Goal: Task Accomplishment & Management: Manage account settings

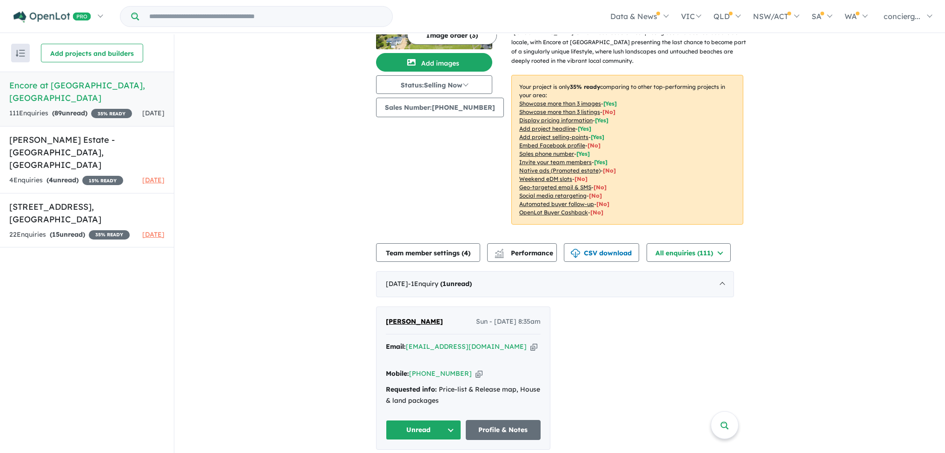
scroll to position [74, 0]
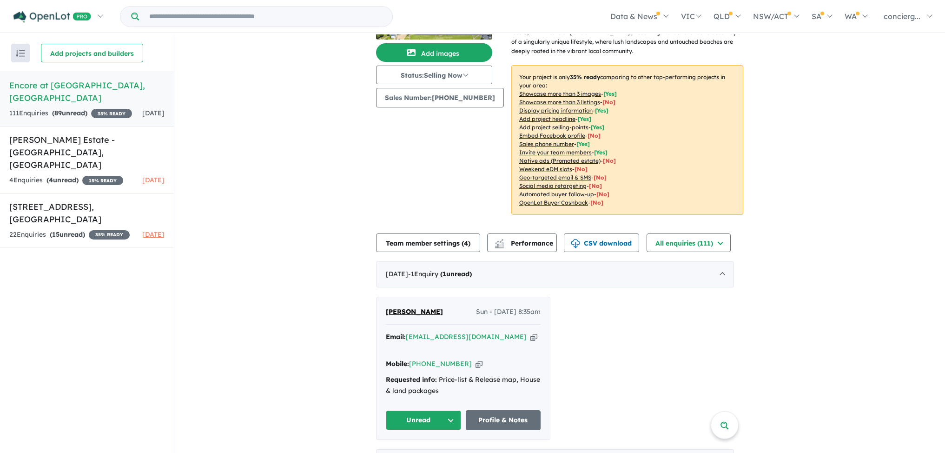
click at [449, 410] on button "Unread" at bounding box center [423, 420] width 75 height 20
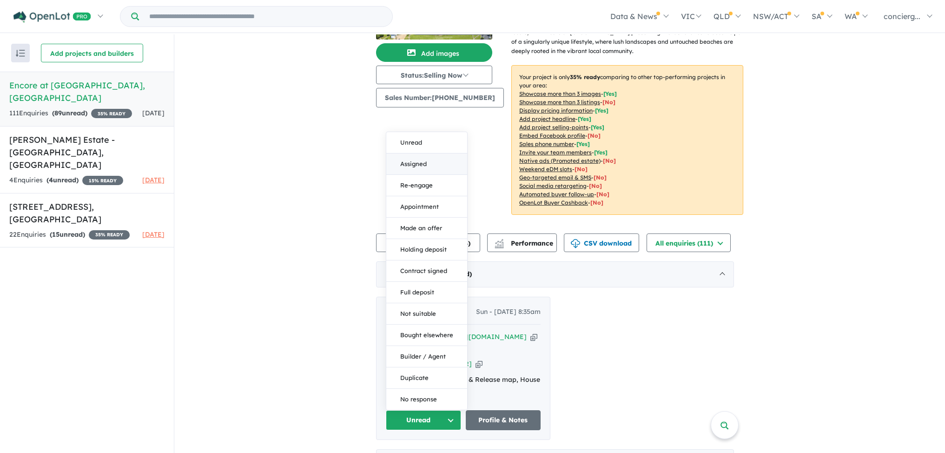
click at [428, 153] on button "Assigned" at bounding box center [426, 163] width 81 height 21
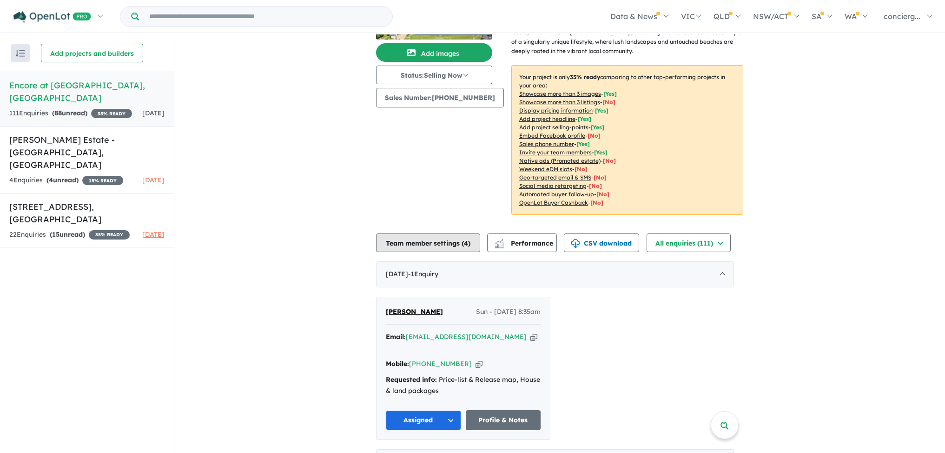
scroll to position [165, 0]
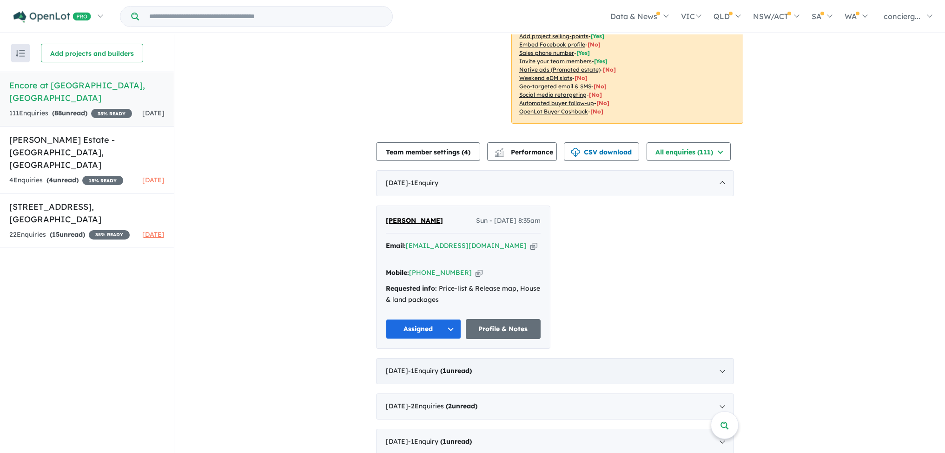
click at [536, 358] on div "[DATE] - 1 Enquir y ( 1 unread)" at bounding box center [555, 371] width 358 height 26
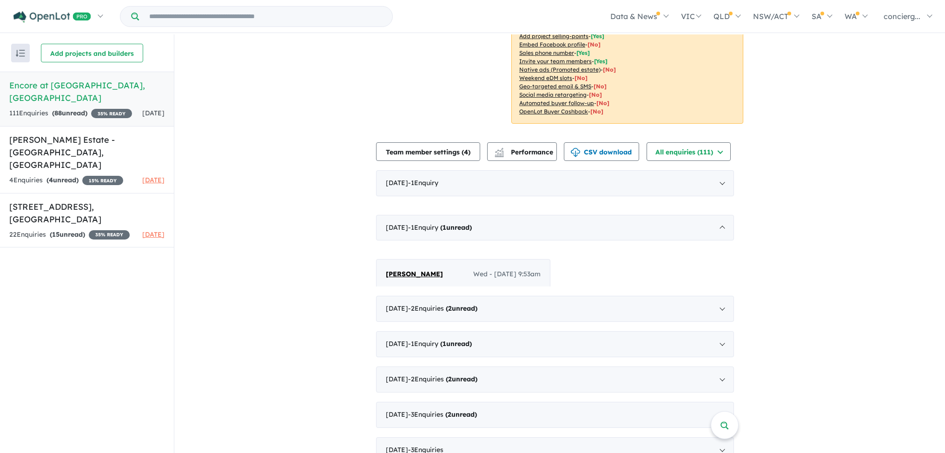
scroll to position [1, 0]
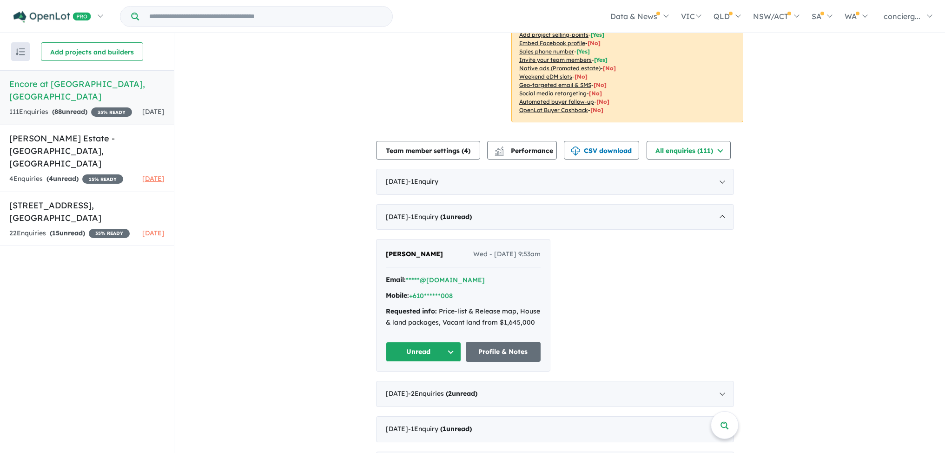
click at [452, 351] on button "Unread" at bounding box center [423, 352] width 75 height 20
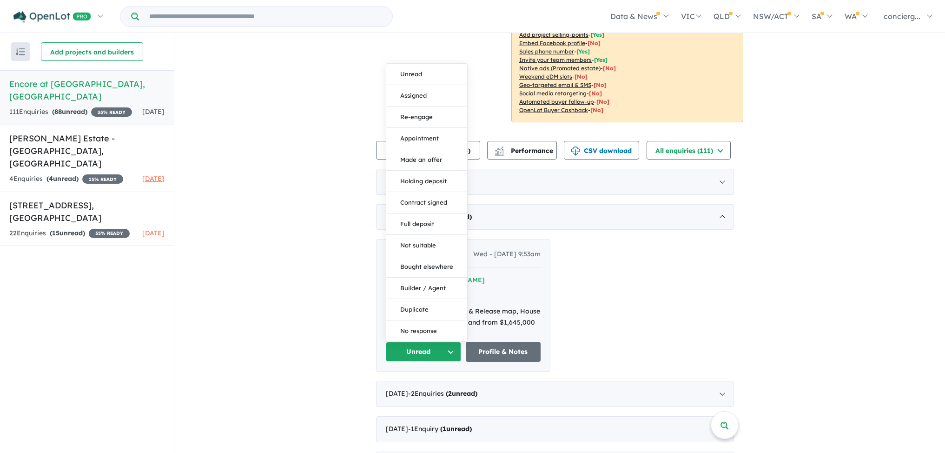
click at [423, 97] on button "Assigned" at bounding box center [426, 95] width 81 height 21
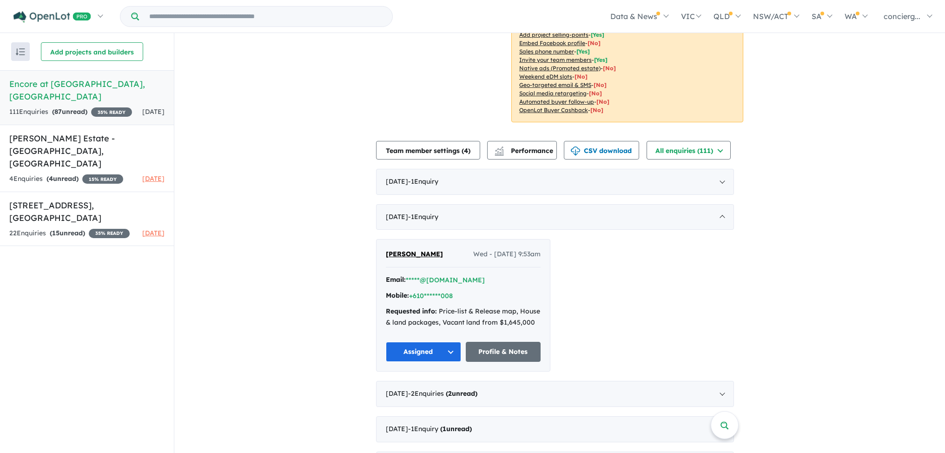
scroll to position [335, 0]
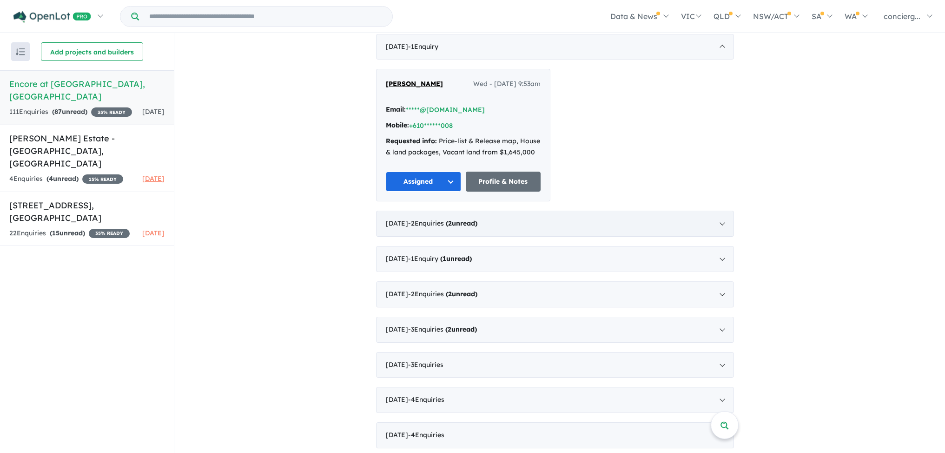
click at [508, 215] on div "[DATE] - 2 Enquir ies ( 2 unread)" at bounding box center [555, 224] width 358 height 26
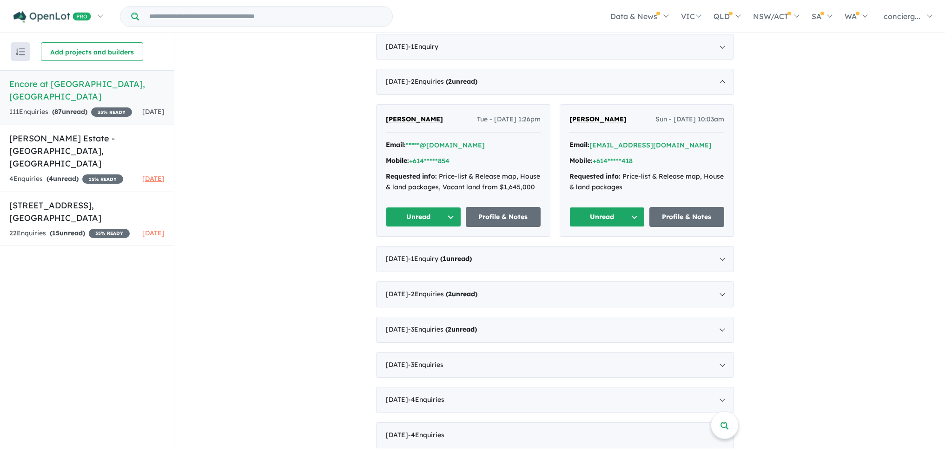
click at [444, 214] on button "Unread" at bounding box center [423, 217] width 75 height 20
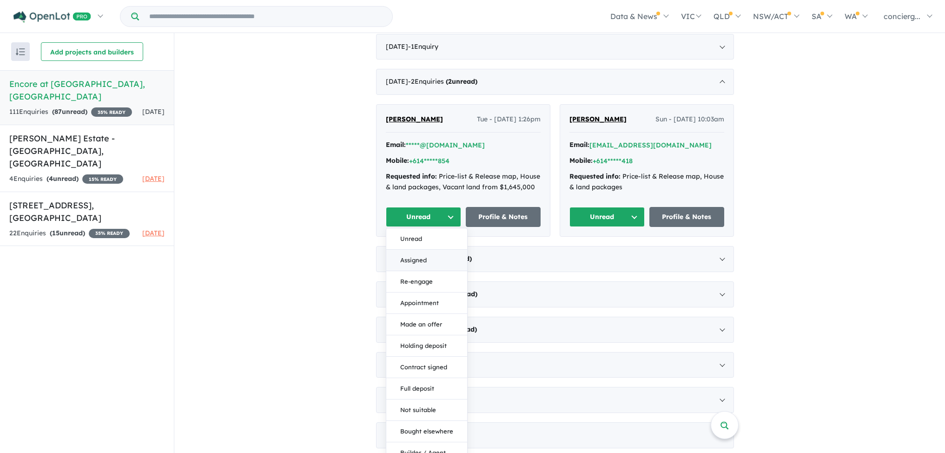
click at [431, 253] on button "Assigned" at bounding box center [426, 260] width 81 height 21
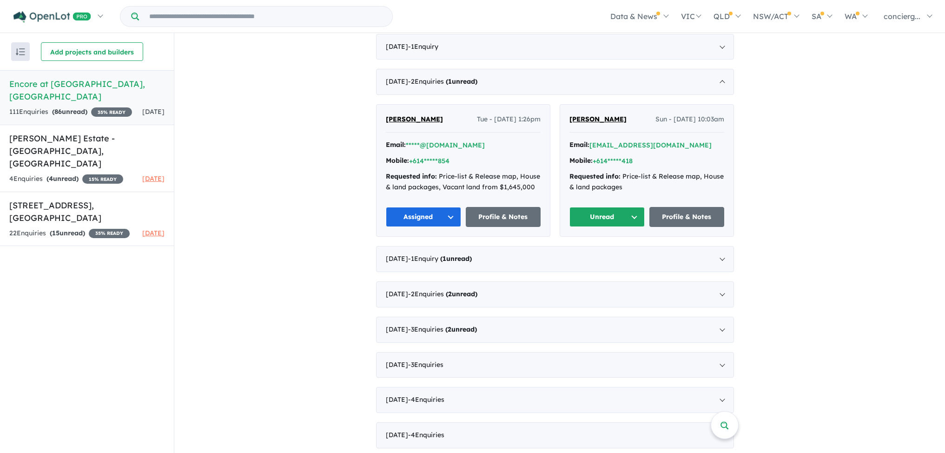
click at [613, 209] on button "Unread" at bounding box center [606, 217] width 75 height 20
click at [597, 256] on button "Assigned" at bounding box center [610, 260] width 81 height 21
click at [562, 259] on div "[DATE] - 1 Enquir y ( 1 unread)" at bounding box center [555, 259] width 358 height 26
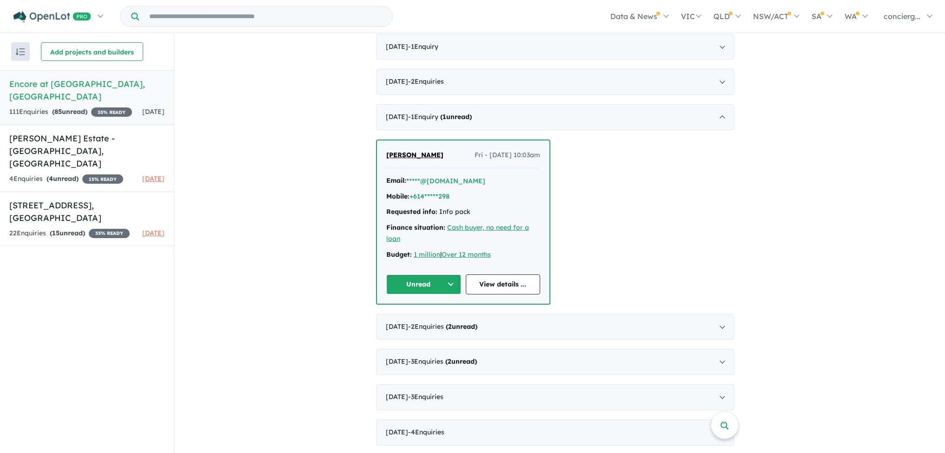
click at [434, 277] on button "Unread" at bounding box center [423, 284] width 75 height 20
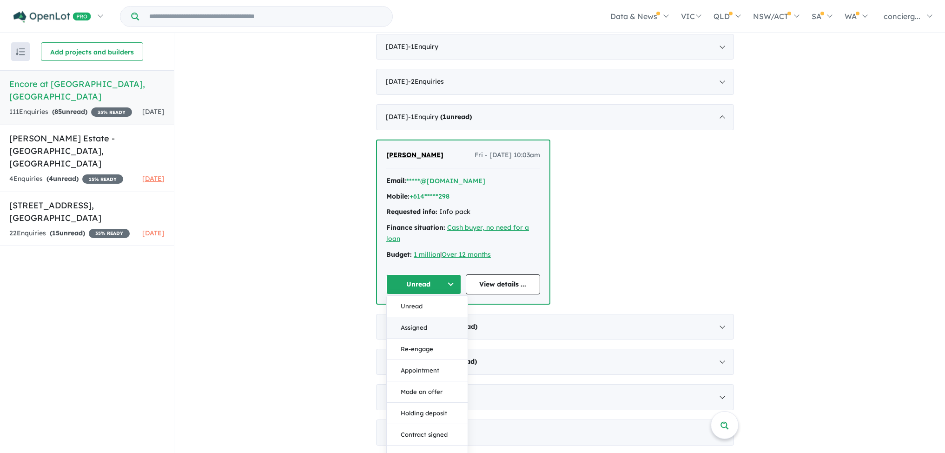
click at [434, 320] on button "Assigned" at bounding box center [427, 327] width 81 height 21
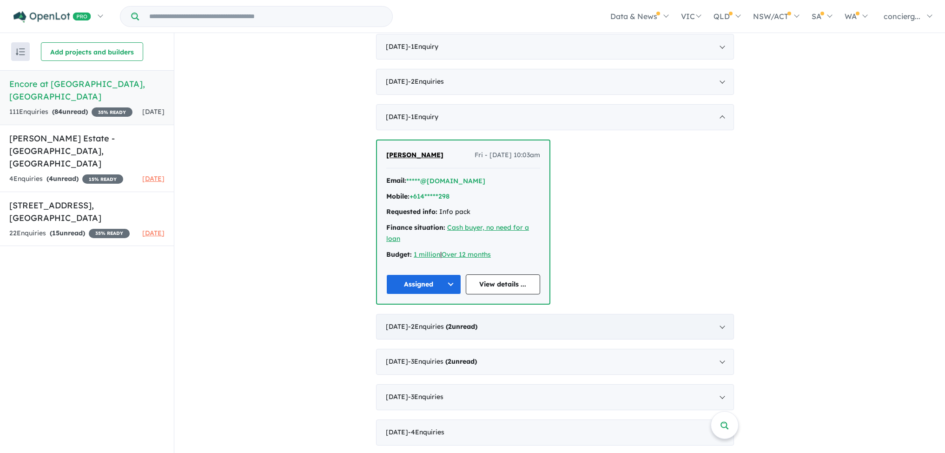
click at [569, 319] on div "[DATE] - 2 Enquir ies ( 2 unread)" at bounding box center [555, 327] width 358 height 26
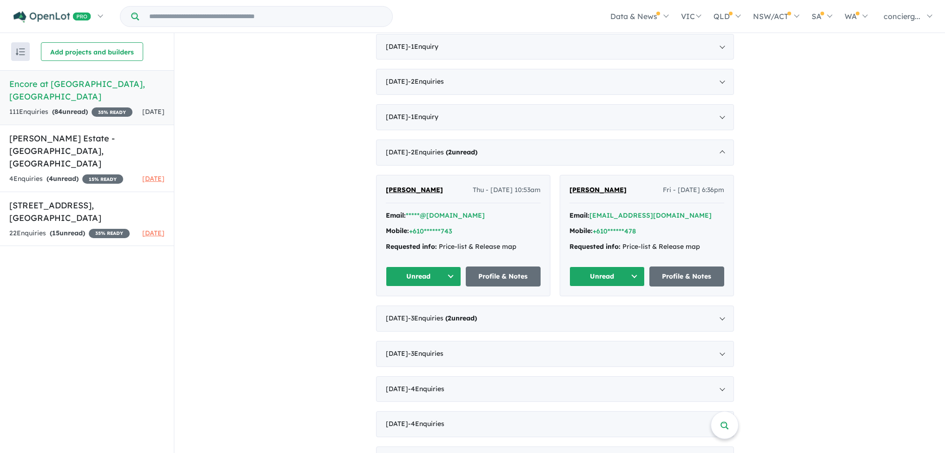
click at [443, 273] on button "Unread" at bounding box center [423, 276] width 75 height 20
click at [430, 321] on button "Assigned" at bounding box center [426, 319] width 81 height 21
click at [606, 272] on button "Unread" at bounding box center [606, 276] width 75 height 20
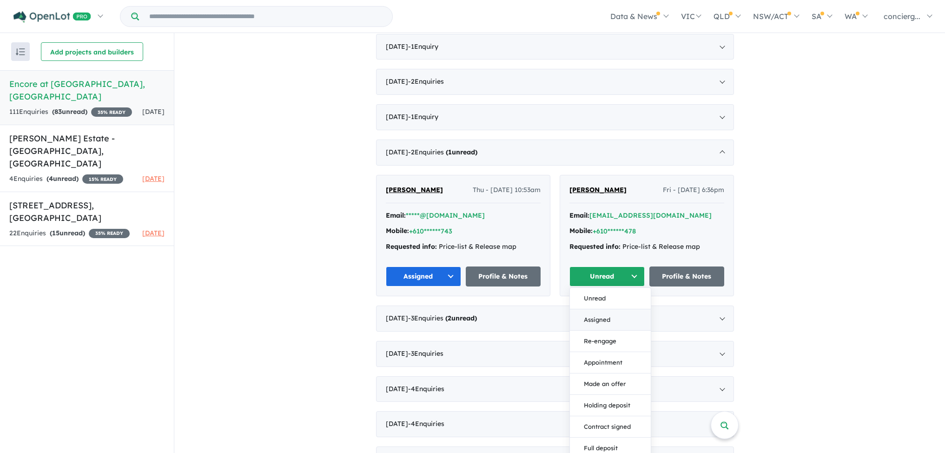
click at [591, 315] on button "Assigned" at bounding box center [610, 319] width 81 height 21
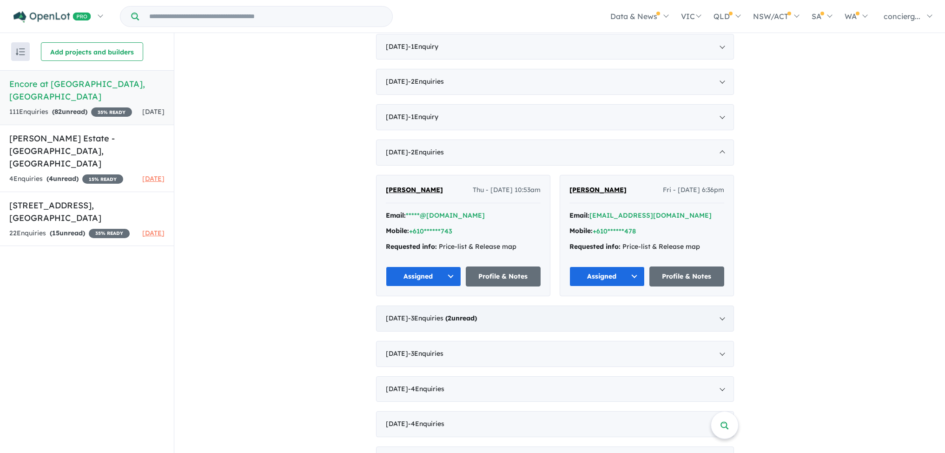
scroll to position [390, 0]
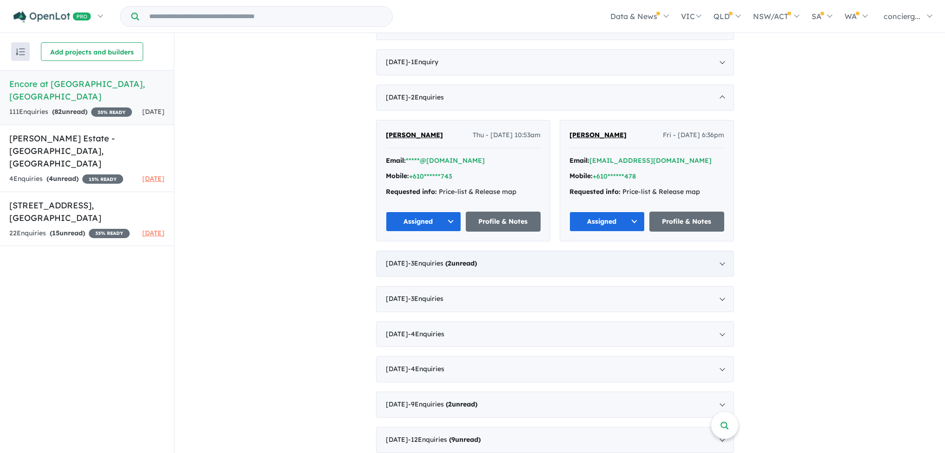
click at [477, 259] on strong "( 2 unread)" at bounding box center [461, 263] width 32 height 8
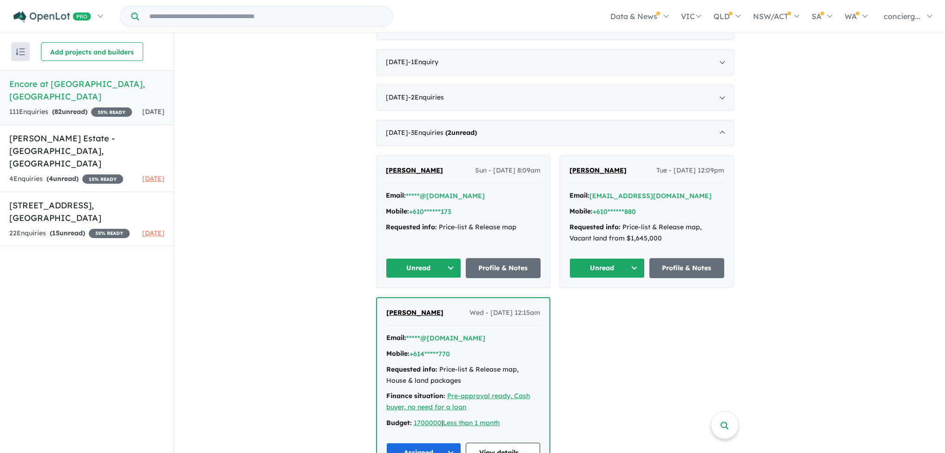
click at [447, 262] on button "Unread" at bounding box center [423, 268] width 75 height 20
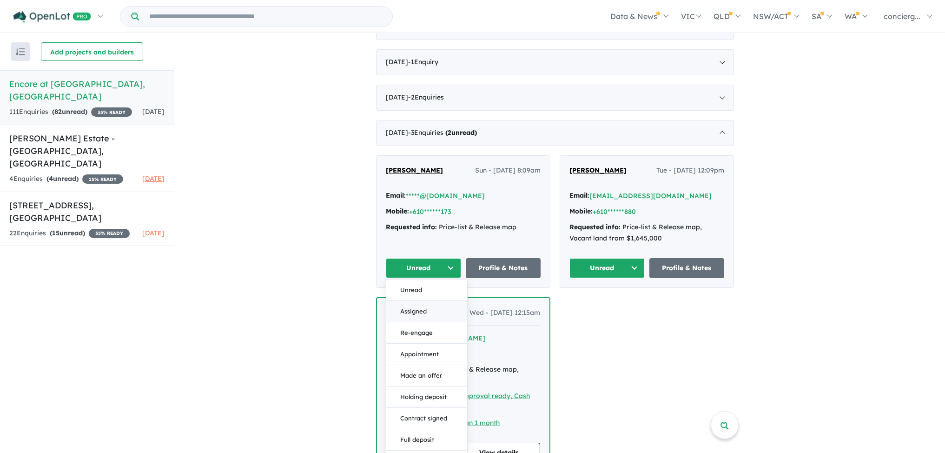
click at [426, 309] on button "Assigned" at bounding box center [426, 311] width 81 height 21
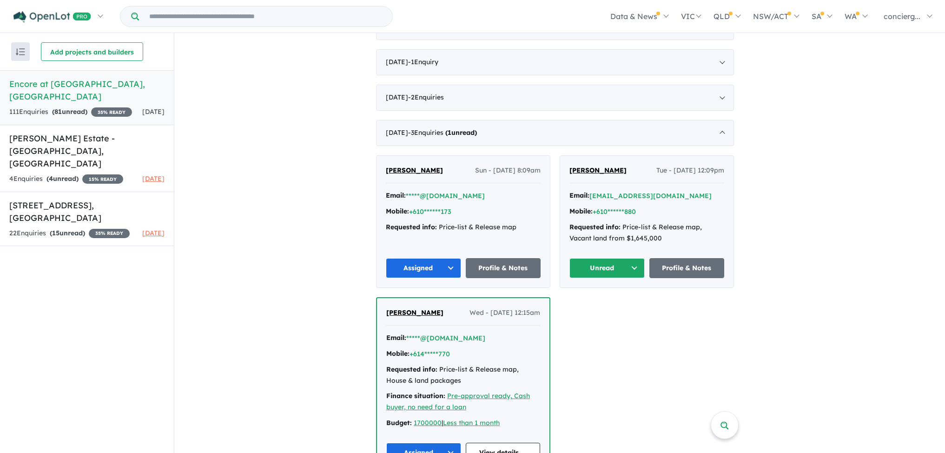
click at [616, 260] on button "Unread" at bounding box center [606, 268] width 75 height 20
click at [598, 306] on button "Assigned" at bounding box center [610, 311] width 81 height 21
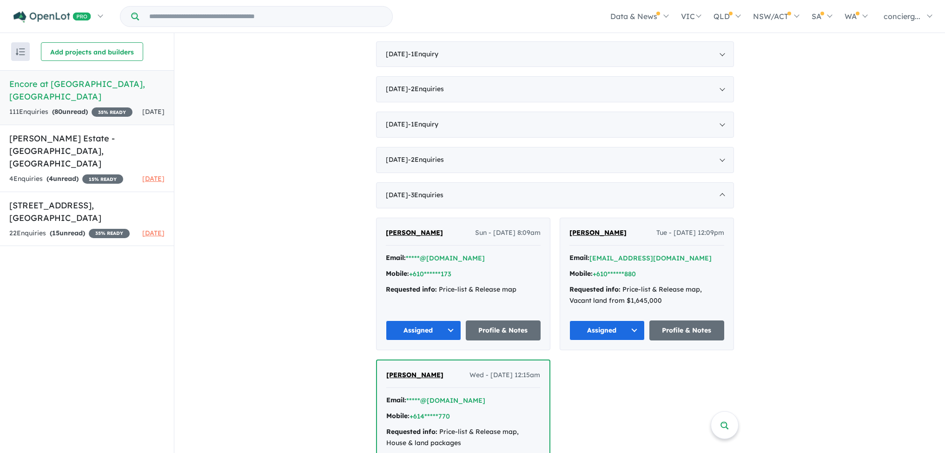
scroll to position [0, 0]
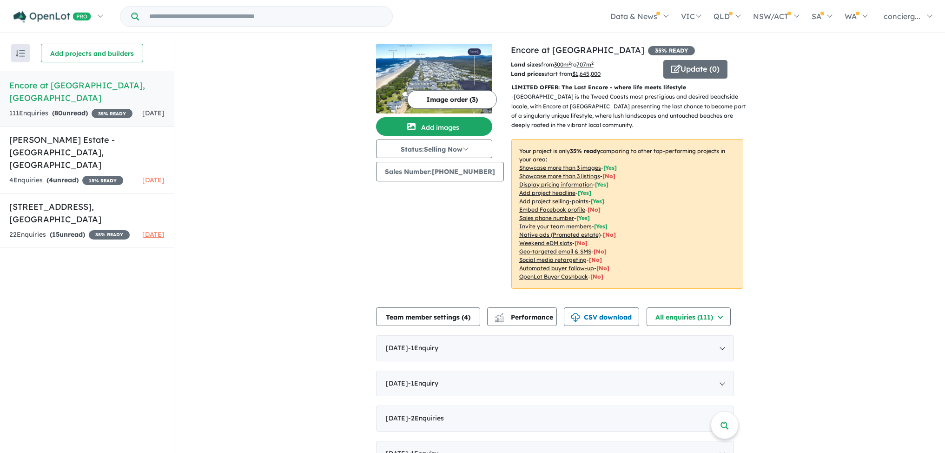
click at [98, 141] on h5 "[PERSON_NAME] Estate - [GEOGRAPHIC_DATA] , [GEOGRAPHIC_DATA]" at bounding box center [86, 152] width 155 height 38
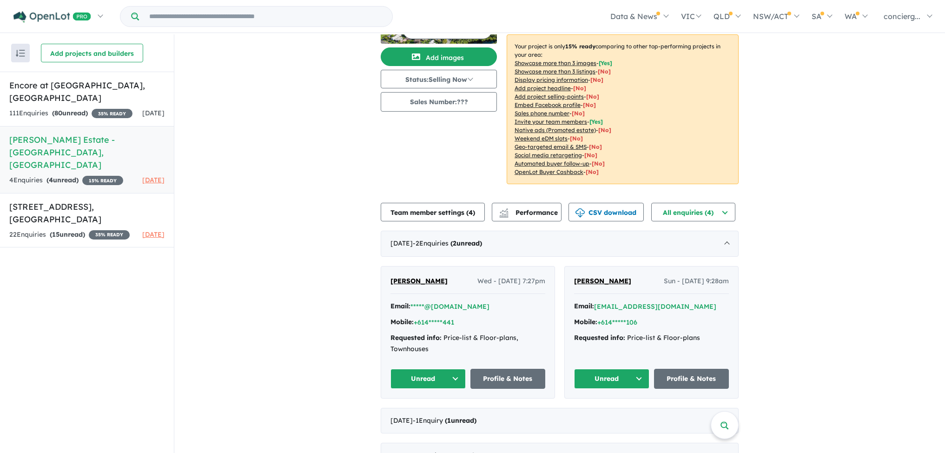
scroll to position [1, 0]
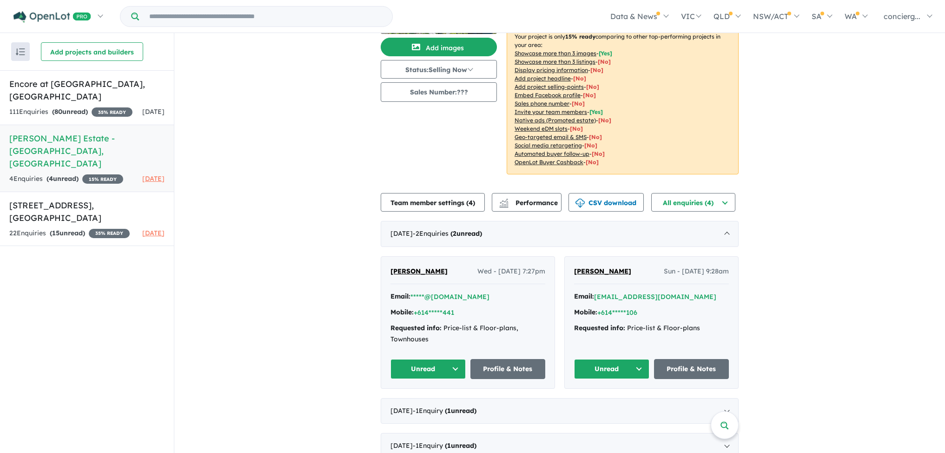
click at [438, 359] on button "Unread" at bounding box center [427, 369] width 75 height 20
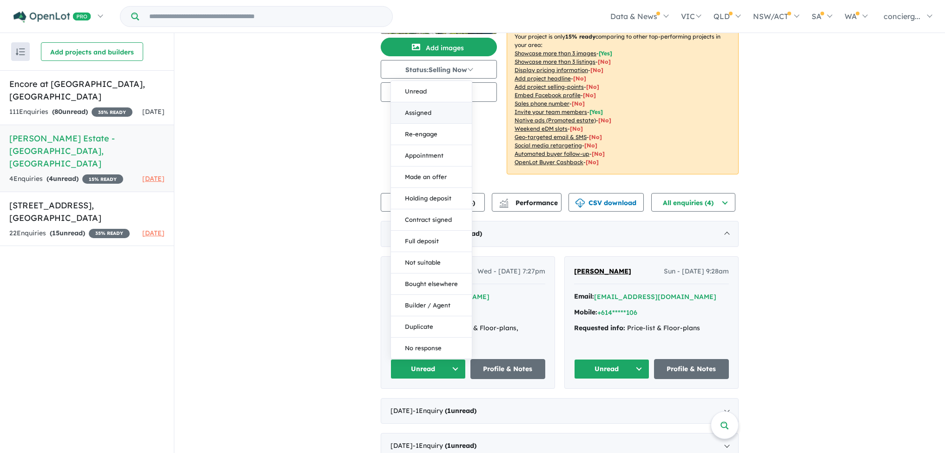
click at [420, 102] on button "Assigned" at bounding box center [431, 112] width 81 height 21
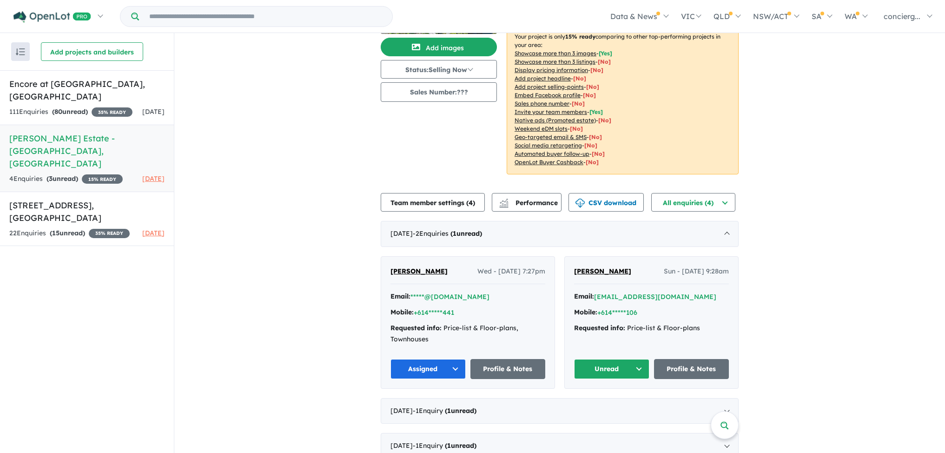
click at [625, 359] on button "Unread" at bounding box center [611, 369] width 75 height 20
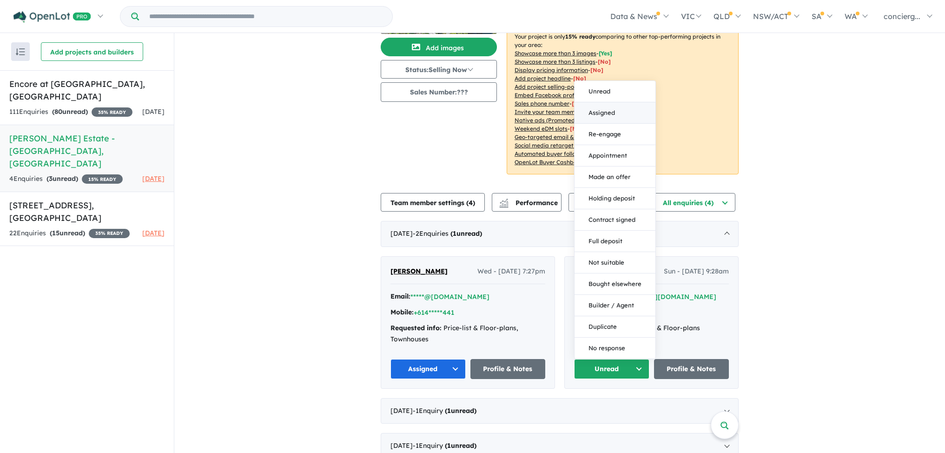
click at [604, 102] on button "Assigned" at bounding box center [615, 112] width 81 height 21
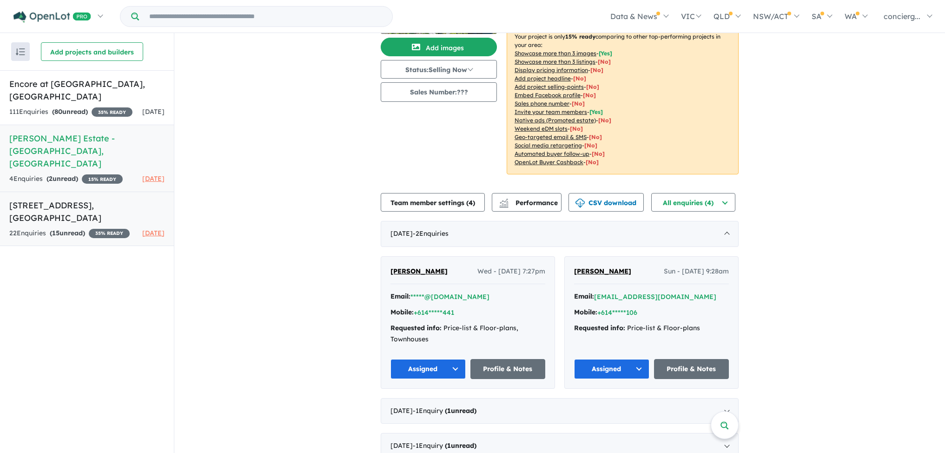
click at [61, 228] on div "22 Enquir ies ( 15 unread) 35 % READY" at bounding box center [69, 233] width 120 height 11
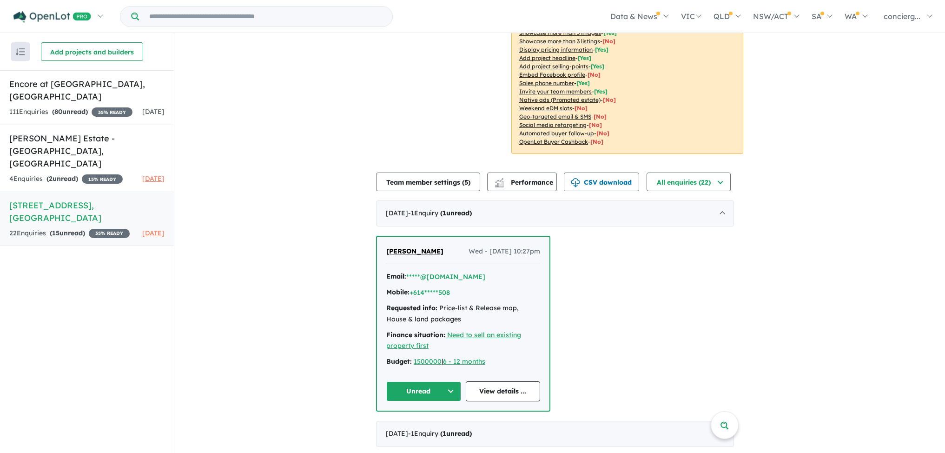
scroll to position [272, 0]
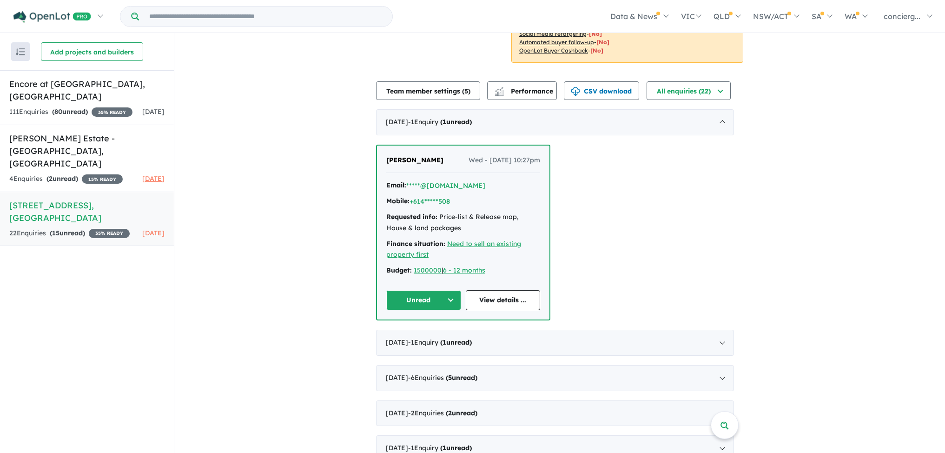
click at [442, 307] on button "Unread" at bounding box center [423, 300] width 75 height 20
click at [430, 349] on button "Assigned" at bounding box center [427, 343] width 81 height 21
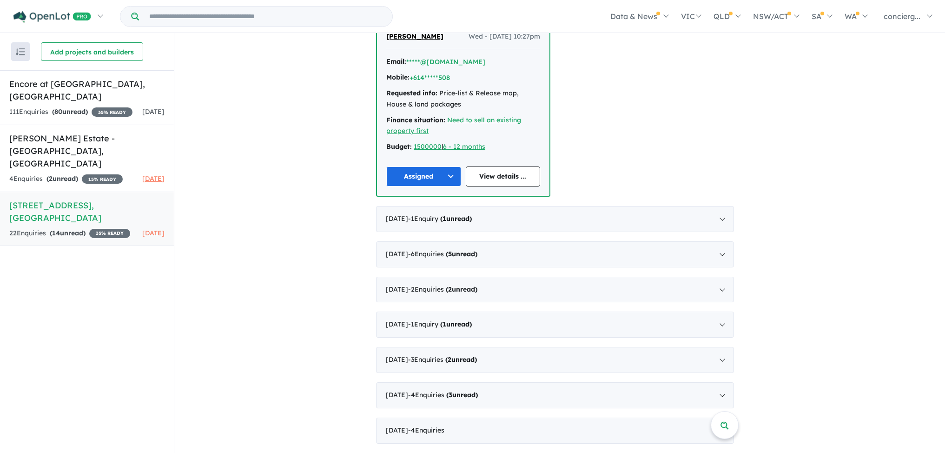
scroll to position [0, 0]
